Goal: Information Seeking & Learning: Learn about a topic

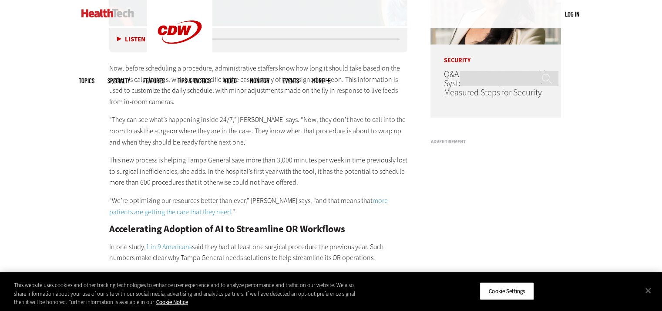
scroll to position [696, 0]
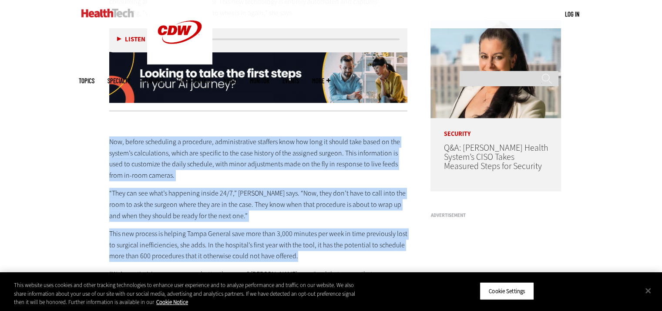
drag, startPoint x: 109, startPoint y: 141, endPoint x: 302, endPoint y: 255, distance: 223.5
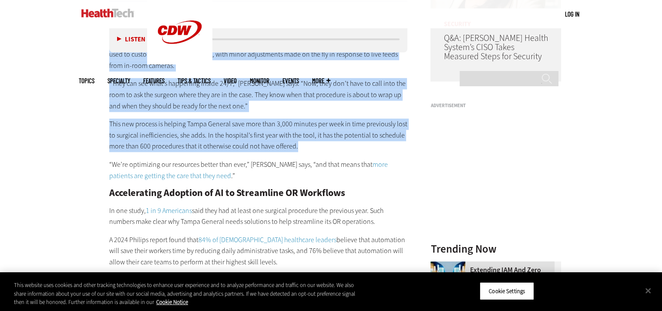
scroll to position [827, 0]
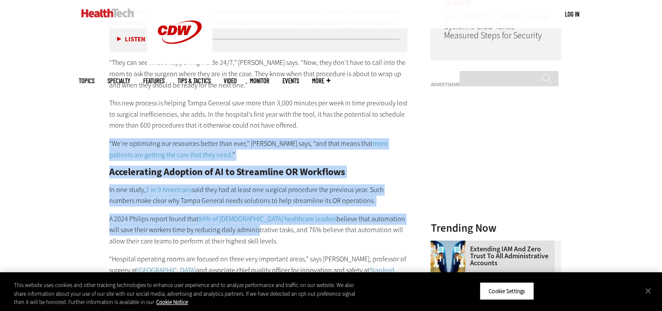
drag, startPoint x: 107, startPoint y: 145, endPoint x: 216, endPoint y: 230, distance: 138.6
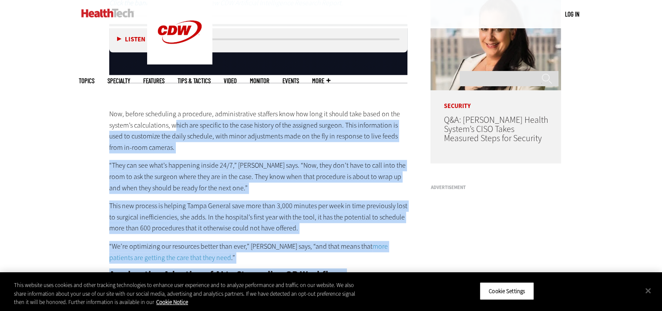
scroll to position [722, 0]
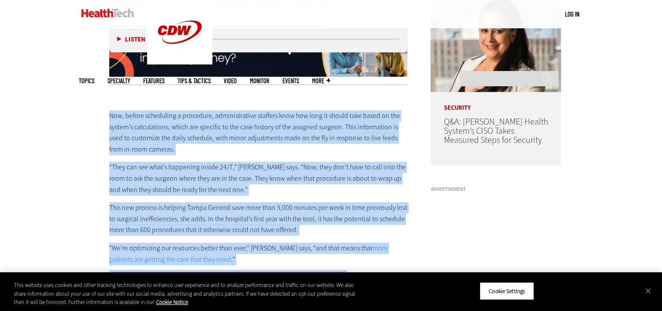
drag, startPoint x: 319, startPoint y: 230, endPoint x: 104, endPoint y: 112, distance: 244.8
copy div "Lor, ipsumd sitametcon a elitseddo, eiusmodtempori utlabore etdo mag aliq en ad…"
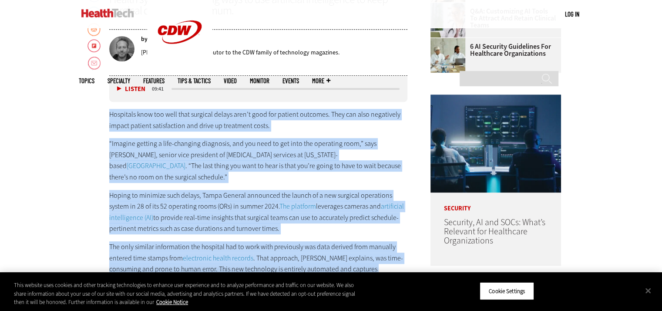
scroll to position [428, 0]
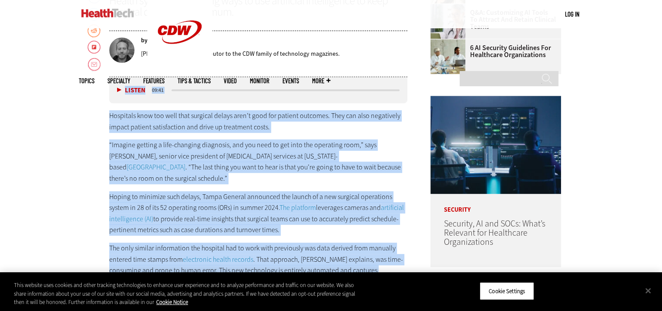
drag, startPoint x: 241, startPoint y: 207, endPoint x: 110, endPoint y: 103, distance: 167.2
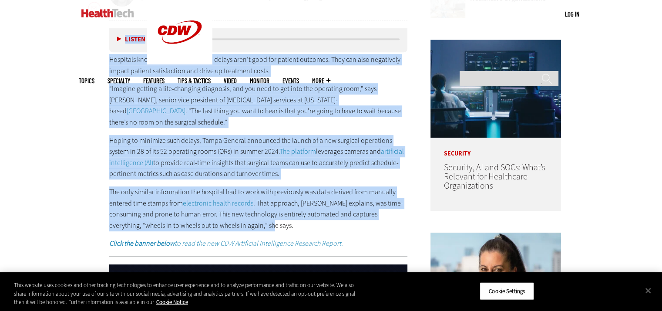
scroll to position [558, 0]
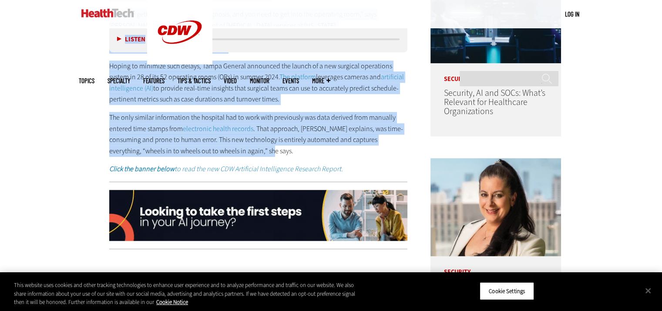
click at [264, 154] on p "The only similar information the hospital had to work with previously was data …" at bounding box center [258, 134] width 298 height 44
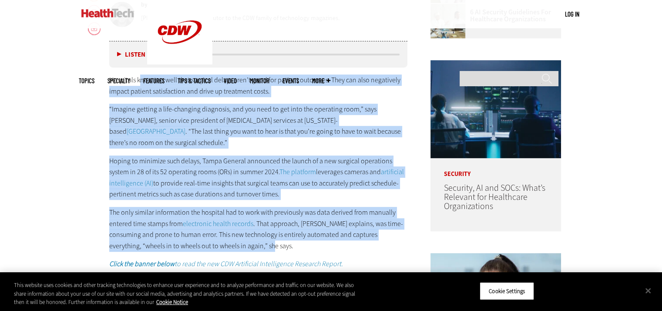
scroll to position [462, 0]
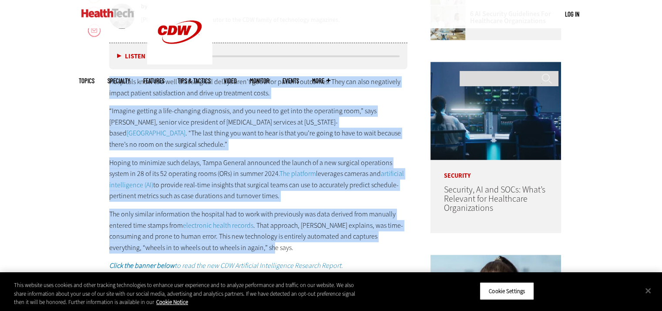
drag, startPoint x: 240, startPoint y: 155, endPoint x: 101, endPoint y: 86, distance: 155.7
copy div "Loremipsu dolo sit amet cons adipisci elitse doei’t inci utl etdolor magnaali. …"
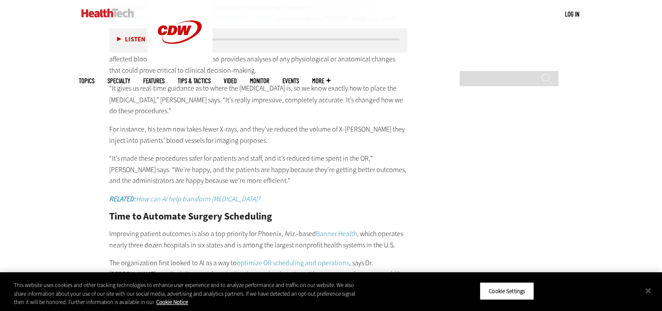
scroll to position [1506, 0]
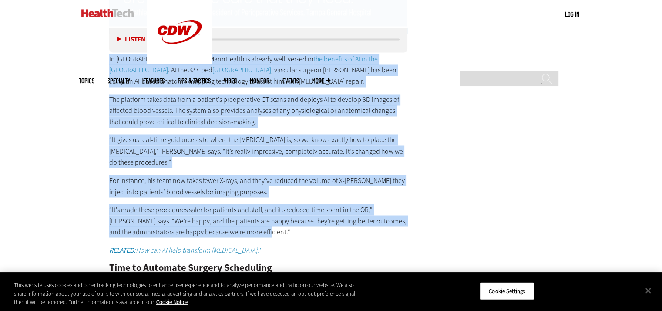
drag, startPoint x: 275, startPoint y: 221, endPoint x: 104, endPoint y: 61, distance: 234.2
click at [106, 60] on article "[DATE] Twitter Facebook LinkedIn Reddit Flipboard Email Artificial Intelligence…" at bounding box center [250, 292] width 316 height 2882
copy div "Lo Ipsumdol Sitametcon, AdipiScinge se doeiusm temp-incidi ut lab etdolore ma A…"
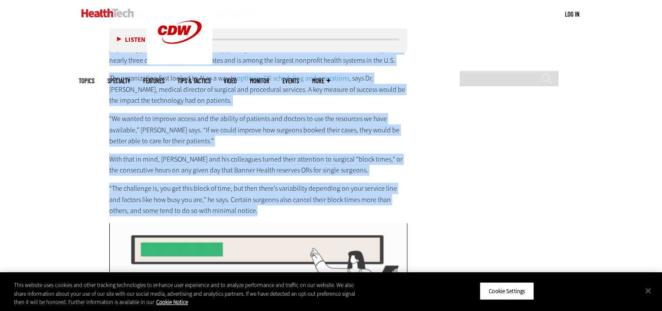
scroll to position [1754, 0]
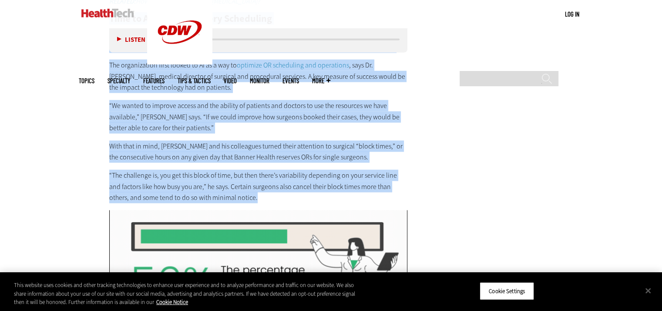
drag, startPoint x: 107, startPoint y: 87, endPoint x: 237, endPoint y: 188, distance: 164.0
click at [237, 188] on article "[DATE] Twitter Facebook LinkedIn Reddit Flipboard Email Artificial Intelligence…" at bounding box center [250, 44] width 316 height 2882
copy div "Lore ip Dolorsit Ametcon Adipiscing Elitseddo eiusmod temporin ut labo e dol ma…"
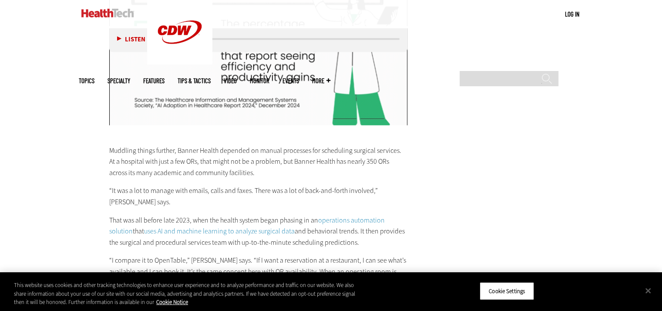
scroll to position [2015, 0]
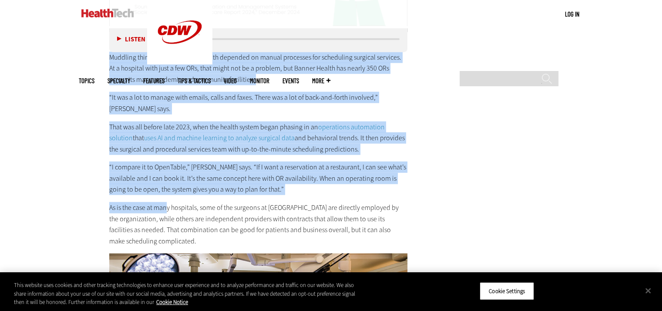
scroll to position [2094, 0]
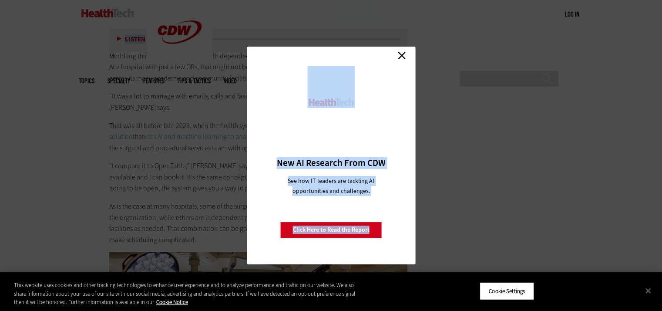
drag, startPoint x: 110, startPoint y: 122, endPoint x: 180, endPoint y: 197, distance: 101.9
click at [402, 54] on link "Close" at bounding box center [401, 55] width 13 height 13
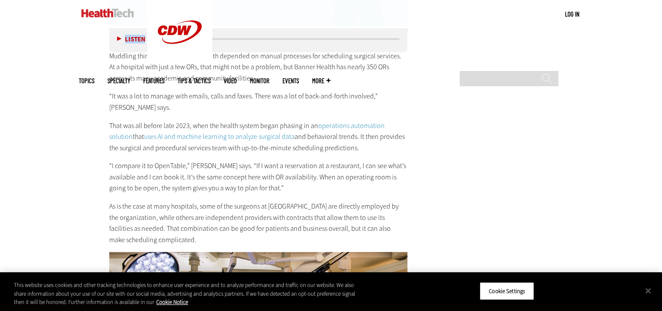
scroll to position [2007, 0]
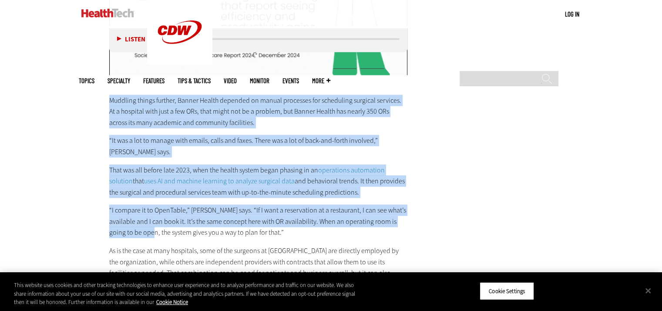
scroll to position [2054, 0]
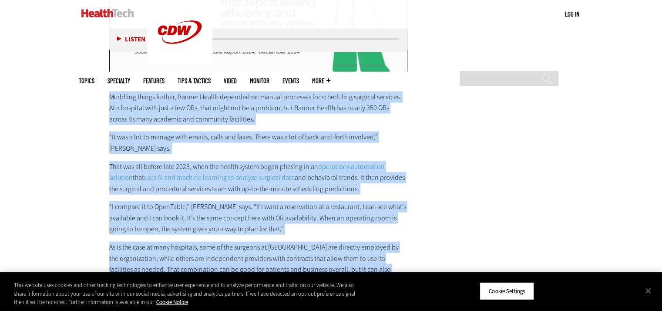
drag, startPoint x: 150, startPoint y: 261, endPoint x: 101, endPoint y: 91, distance: 177.1
copy div "Loremips dolors ametcon, Adipis Elitse doeiusmo te incidi utlaboree dol magnaal…"
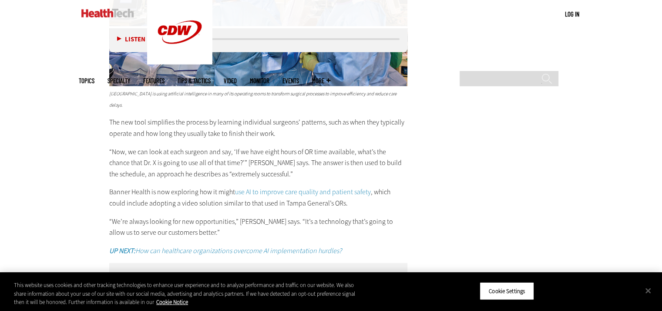
scroll to position [2445, 0]
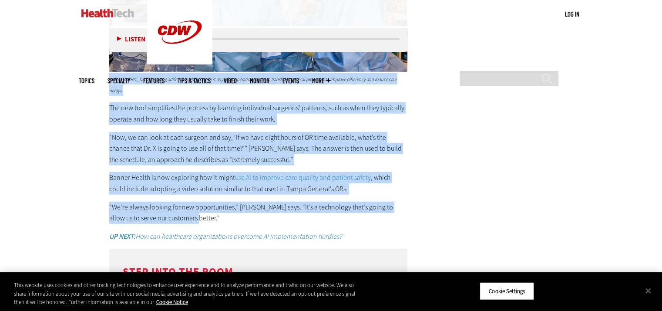
drag, startPoint x: 183, startPoint y: 199, endPoint x: 108, endPoint y: 58, distance: 159.4
copy div "[GEOGRAPHIC_DATA] is using artificial intelligence in many of its operating roo…"
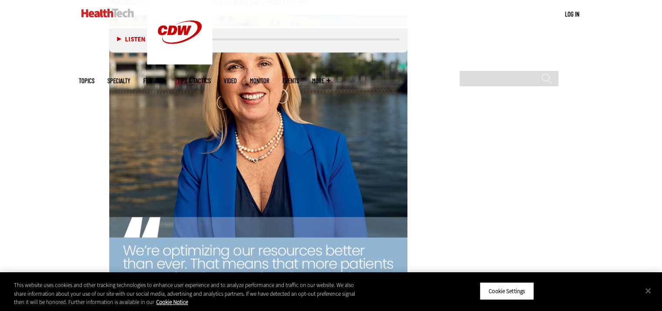
scroll to position [1096, 0]
